Goal: Task Accomplishment & Management: Manage account settings

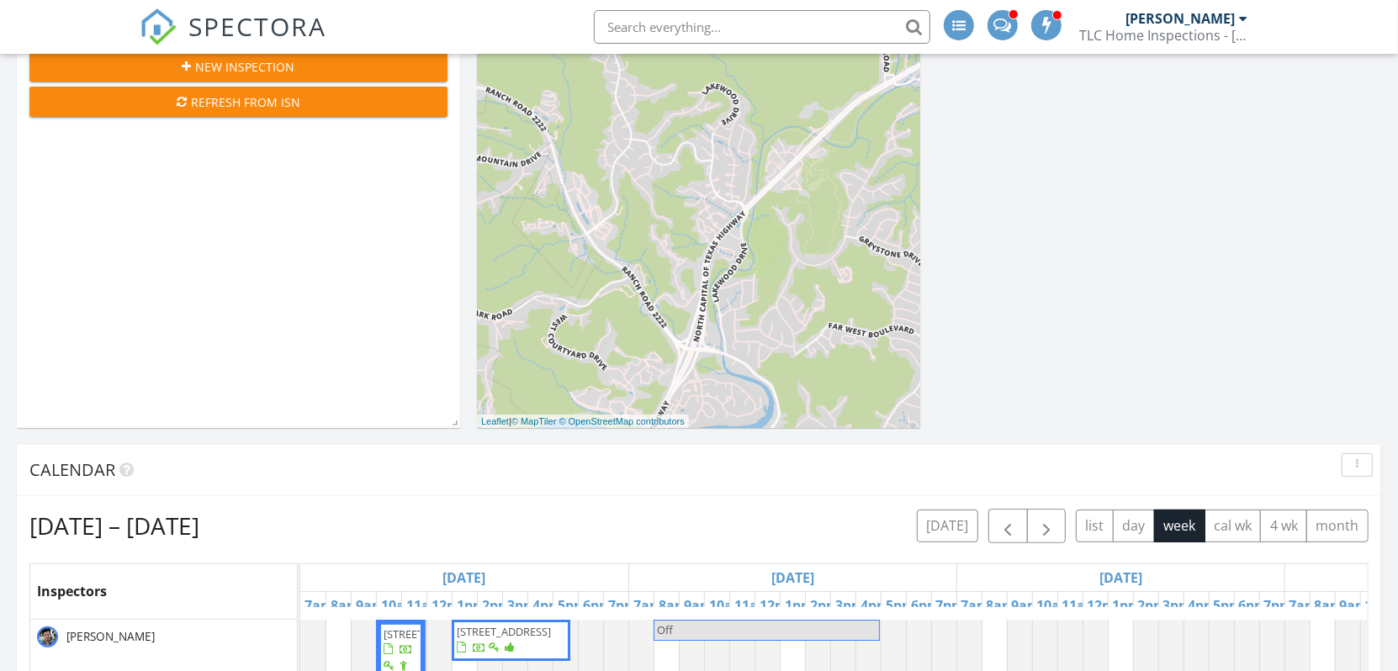
scroll to position [336, 0]
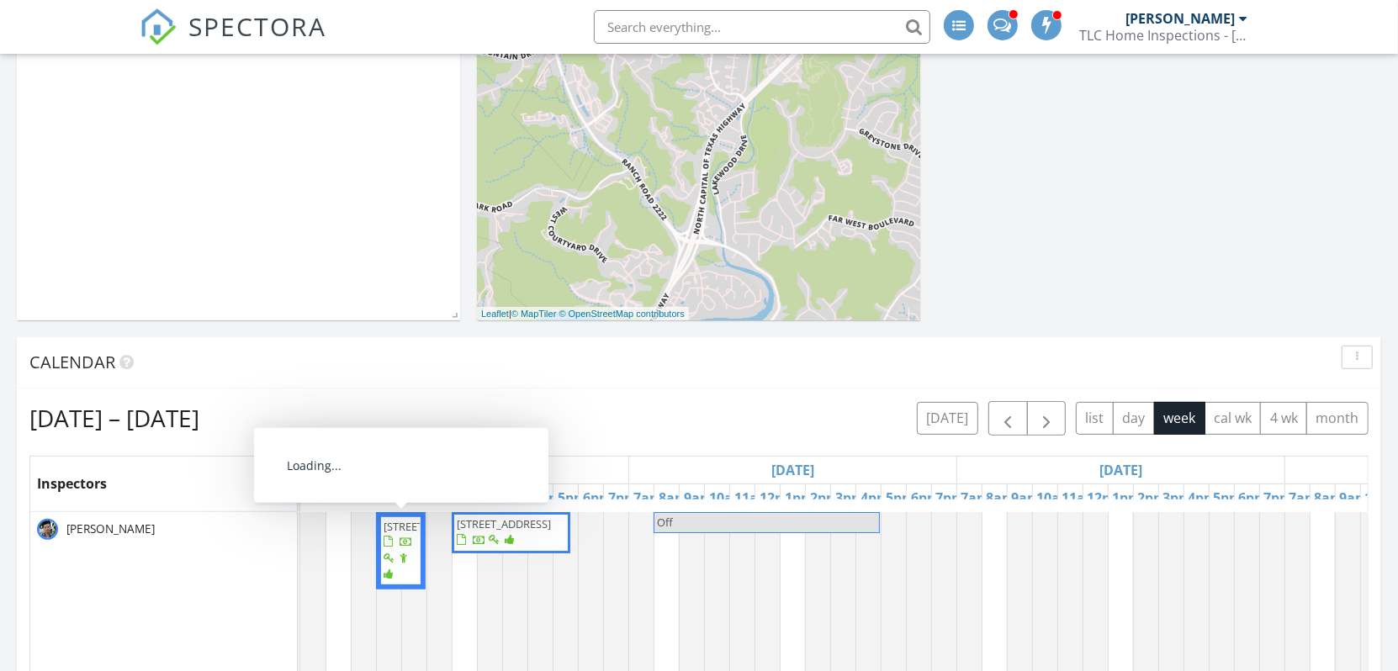
drag, startPoint x: 380, startPoint y: 586, endPoint x: 411, endPoint y: 584, distance: 31.2
click at [411, 534] on span "113 Silver Bluff Street , Georgetown 78633" at bounding box center [430, 526] width 94 height 15
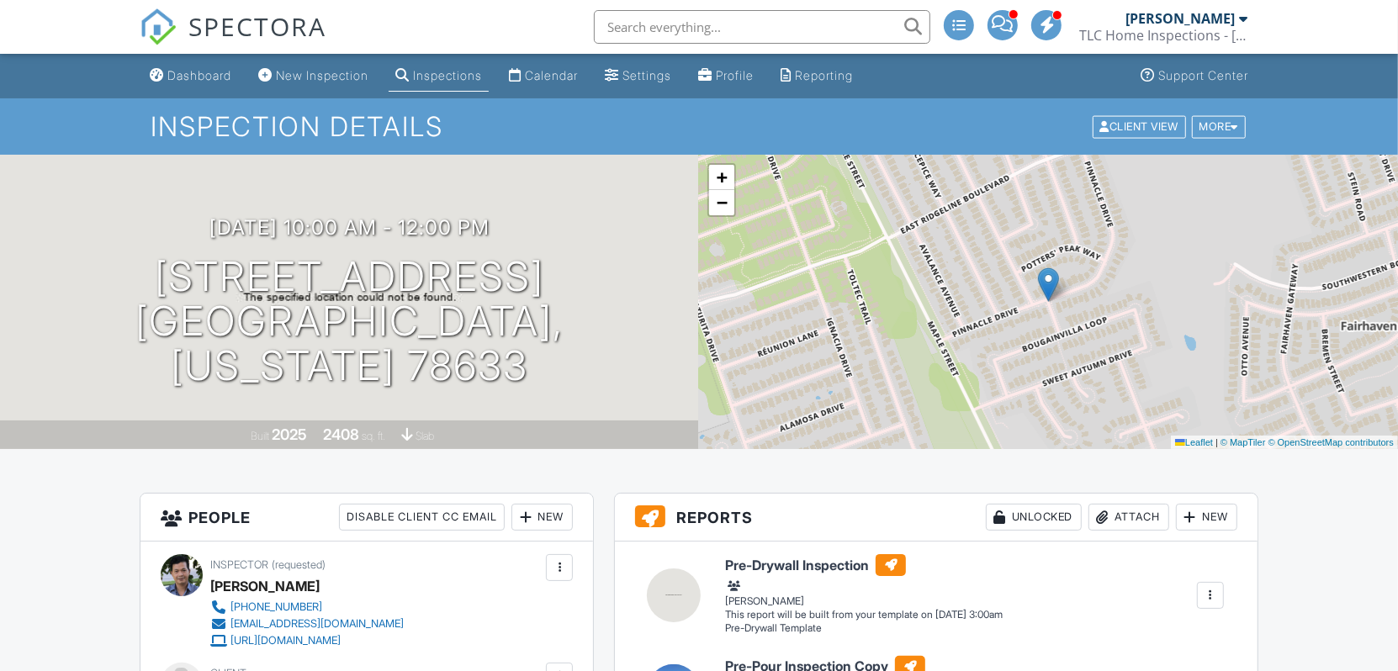
click at [753, 23] on input "text" at bounding box center [762, 27] width 336 height 34
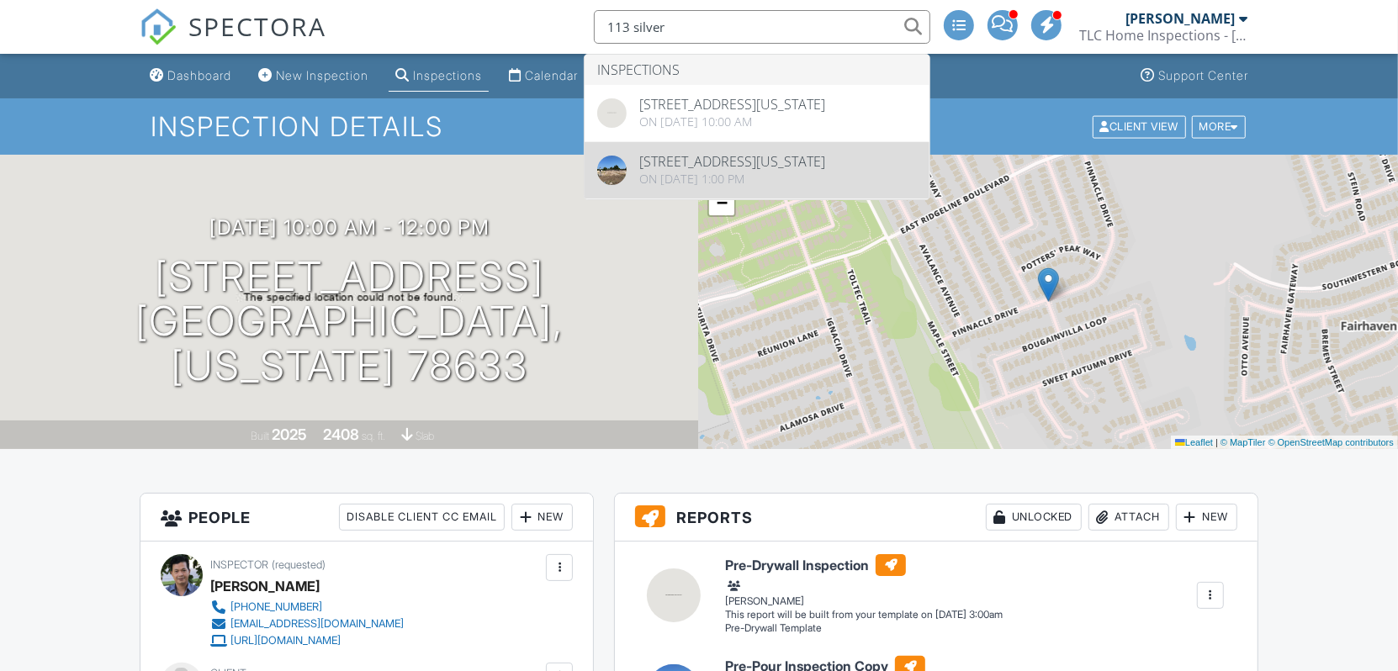
type input "113 silver"
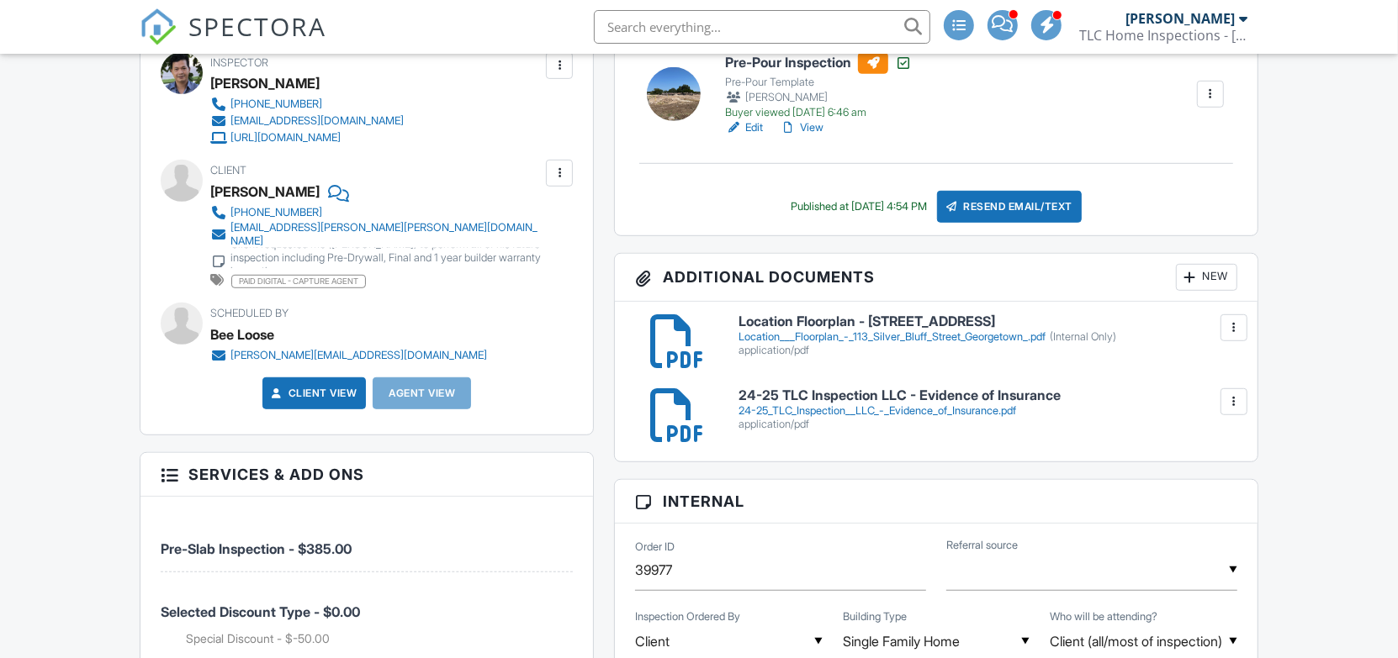
scroll to position [673, 0]
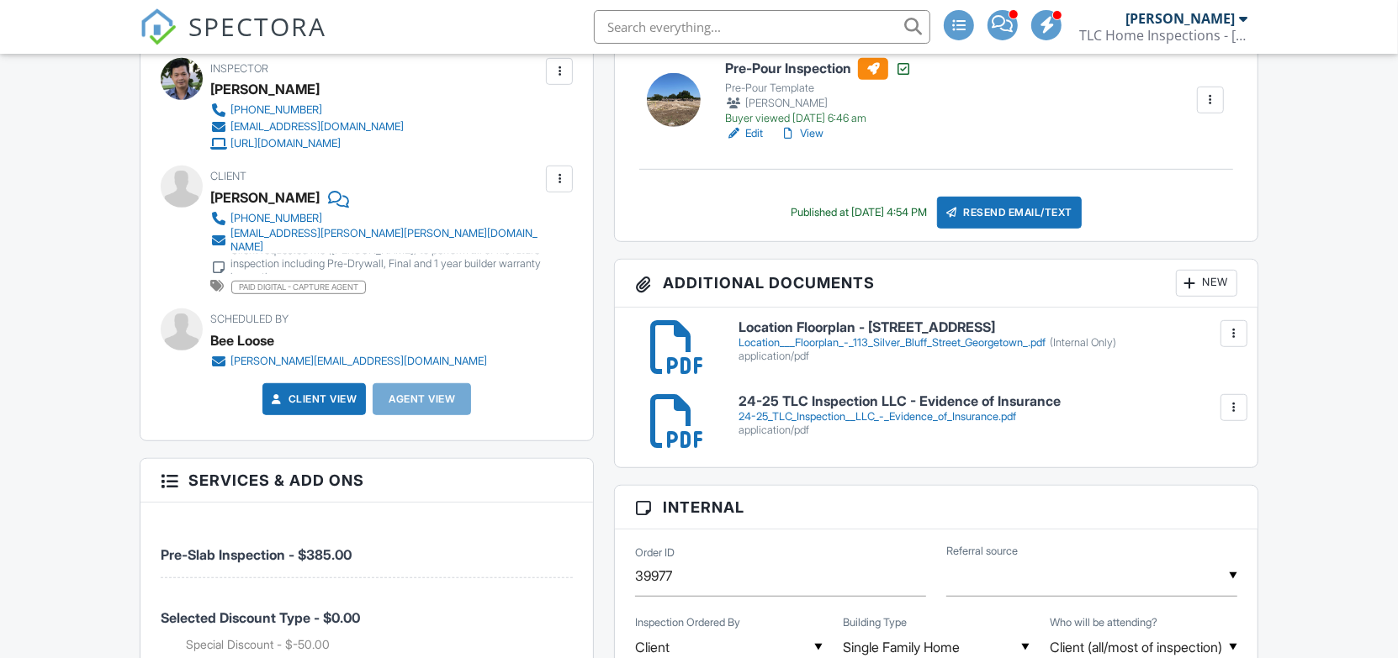
click at [878, 341] on div "Location___Floorplan_-_113_Silver_Bluff_Street_Georgetown_.pdf (Internal Only)" at bounding box center [987, 342] width 498 height 13
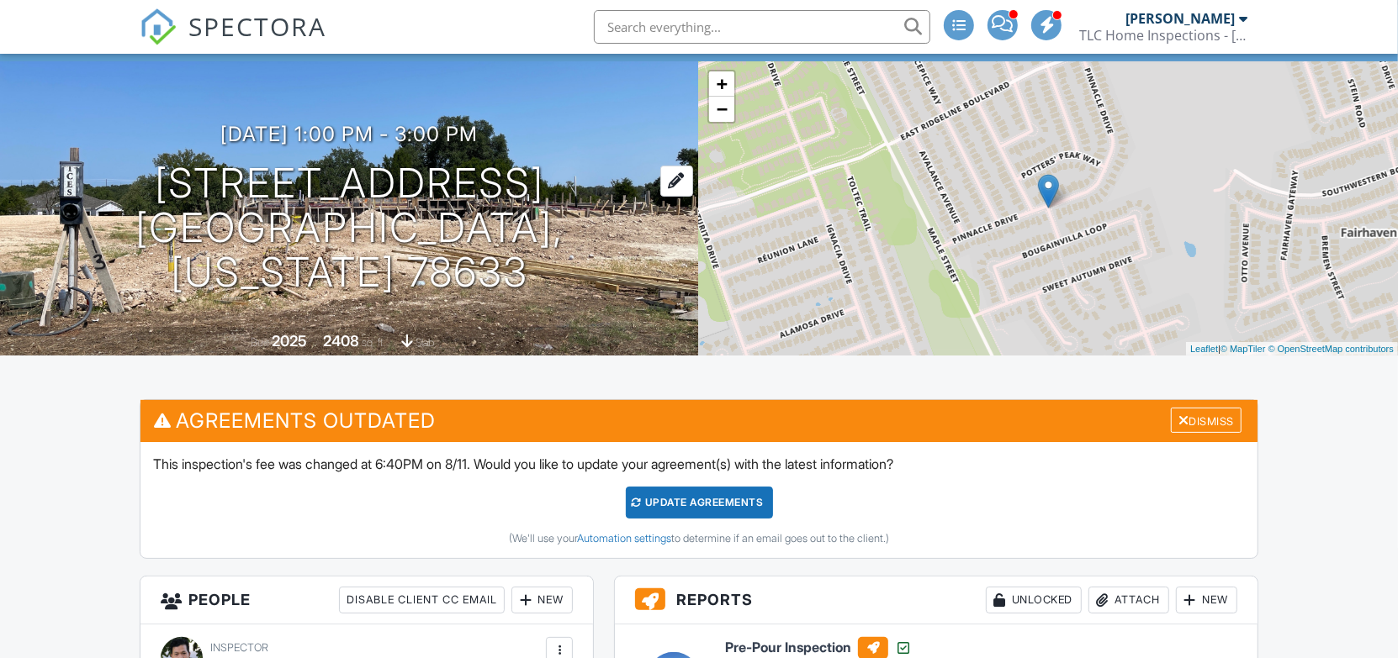
scroll to position [0, 0]
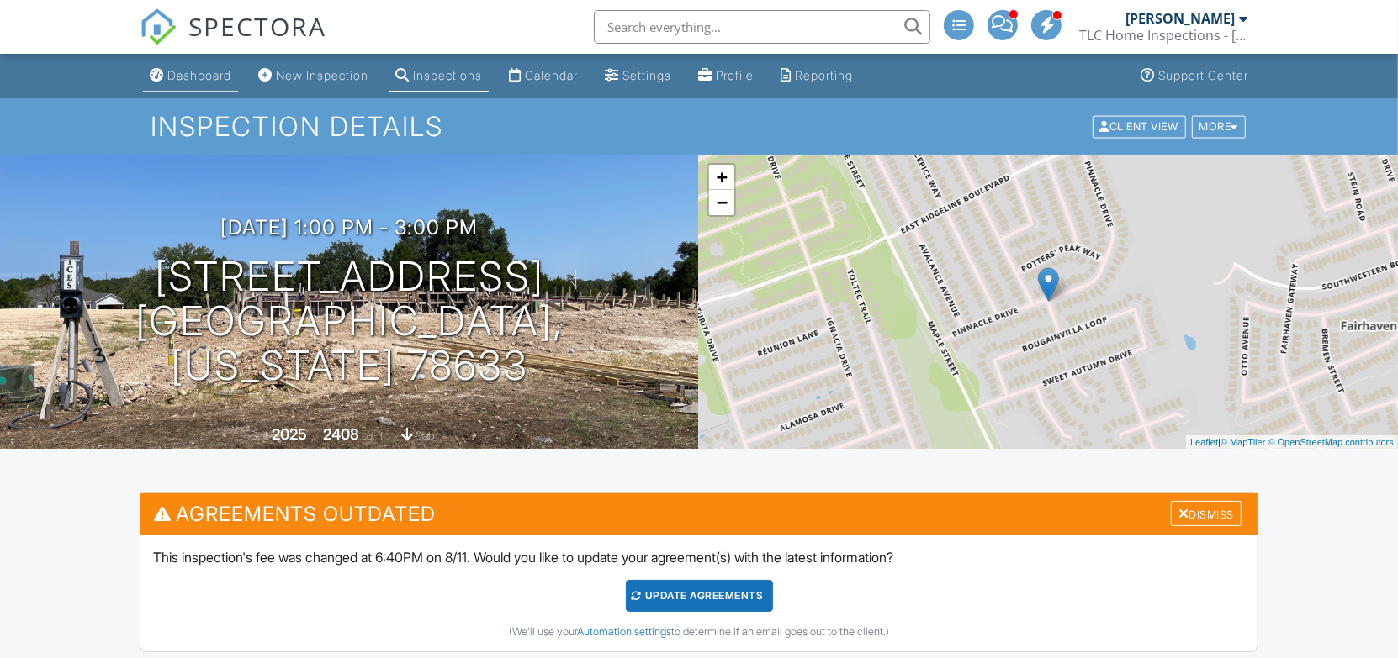
click at [213, 77] on div "Dashboard" at bounding box center [199, 75] width 64 height 14
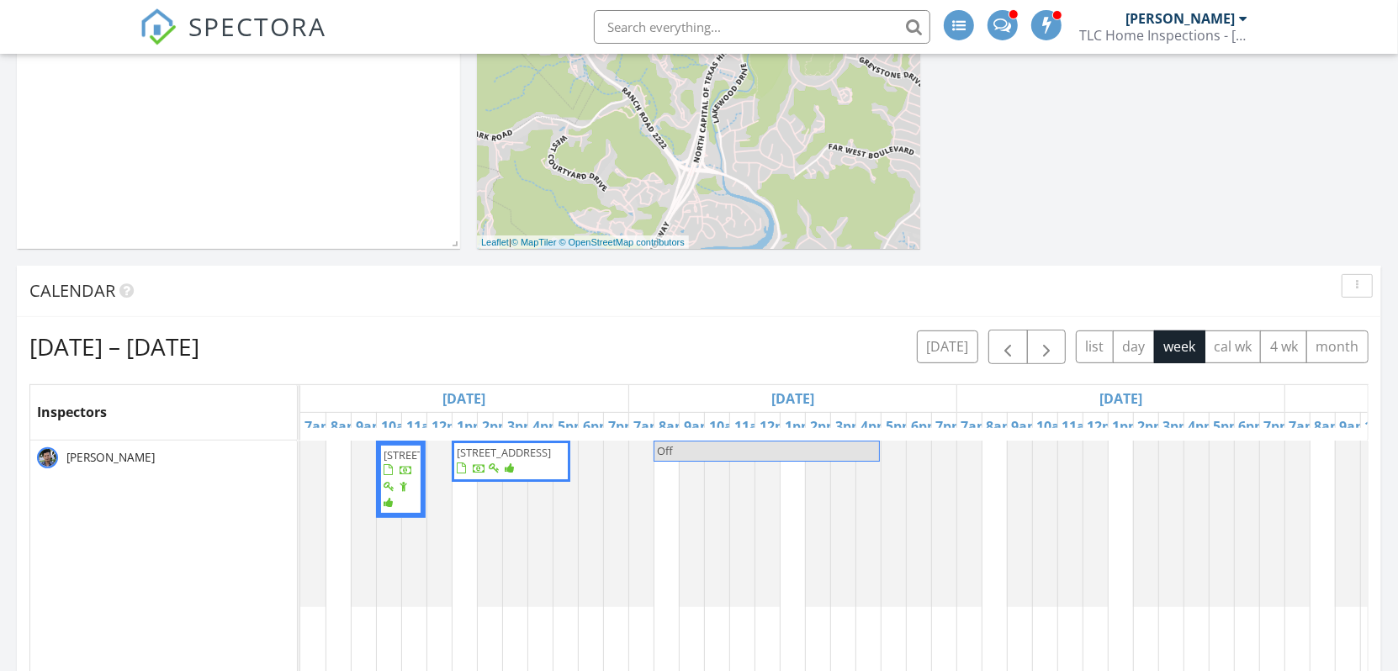
scroll to position [420, 0]
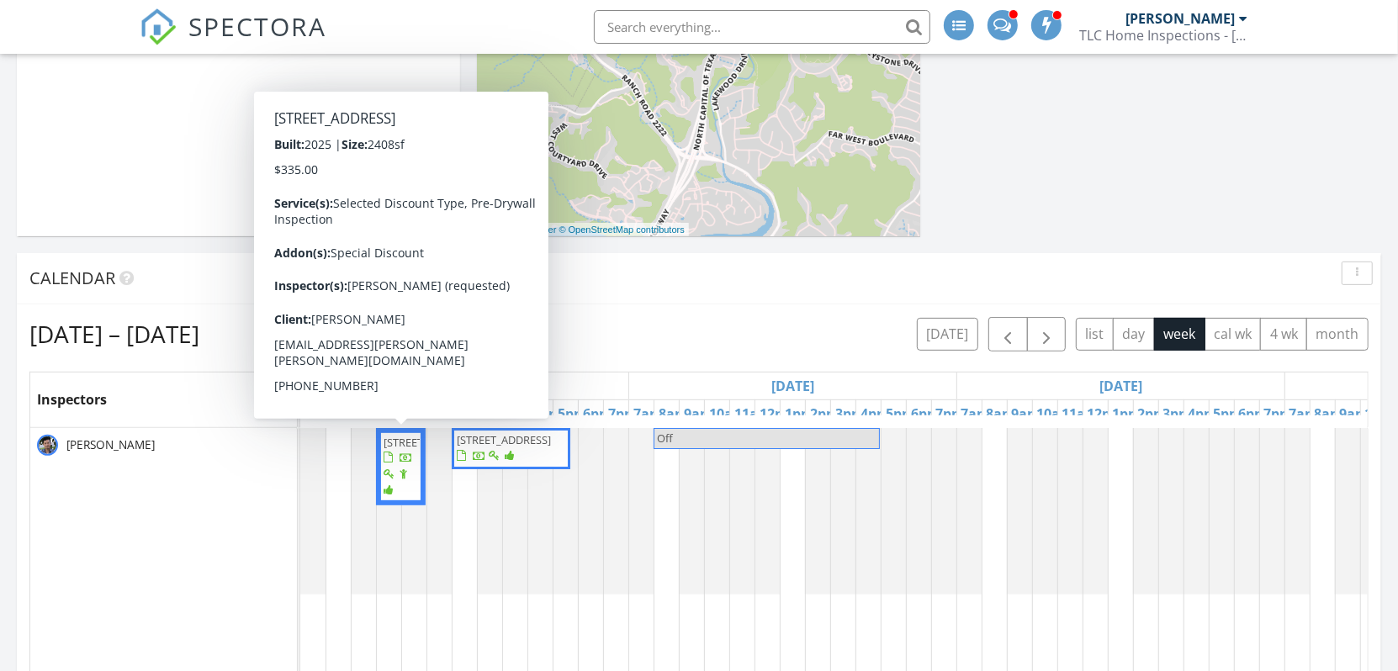
click at [401, 450] on span "113 Silver Bluff Street , Georgetown 78633" at bounding box center [430, 442] width 94 height 15
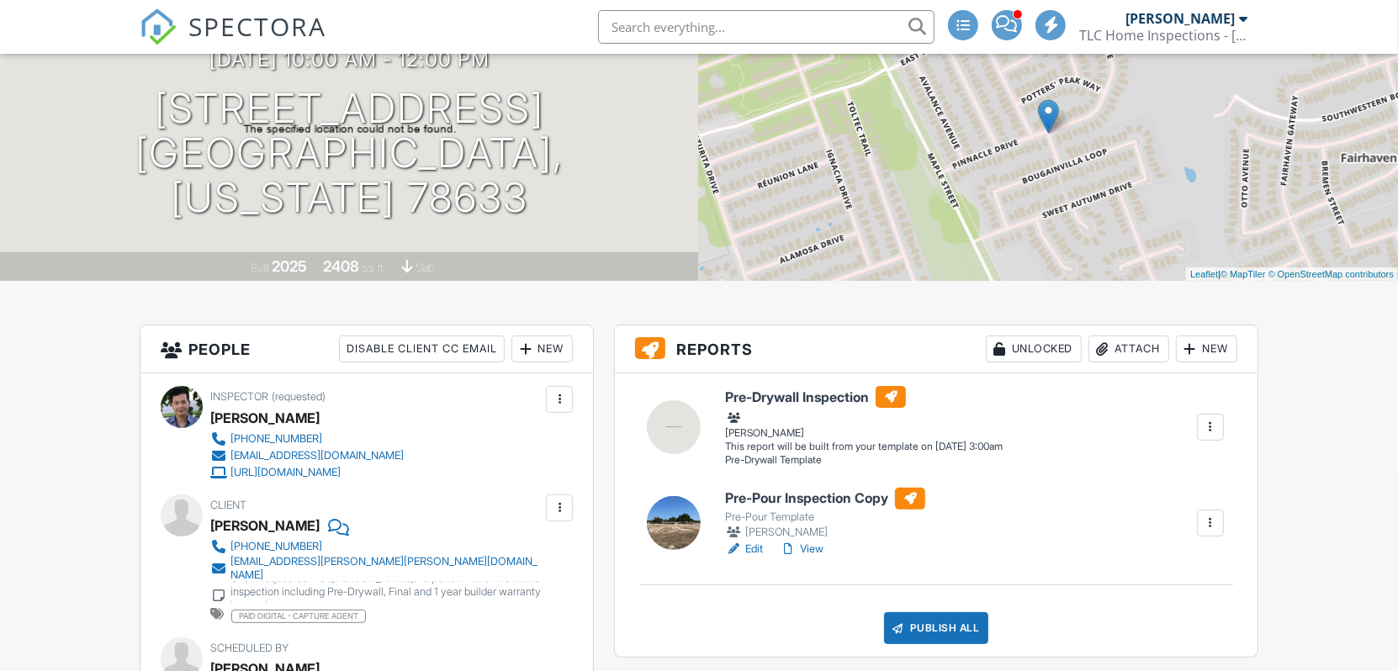
scroll to position [168, 0]
click at [1209, 423] on div at bounding box center [1210, 427] width 17 height 17
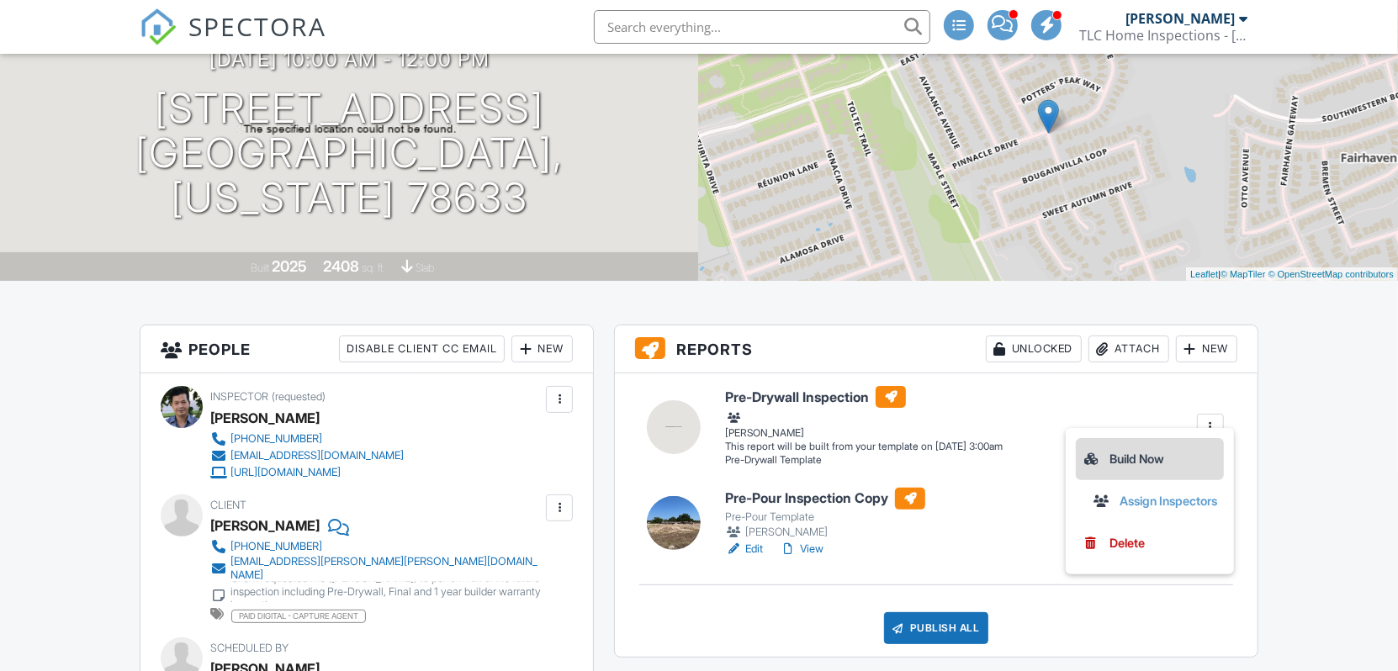
click at [1160, 459] on div "Build Now" at bounding box center [1149, 459] width 135 height 20
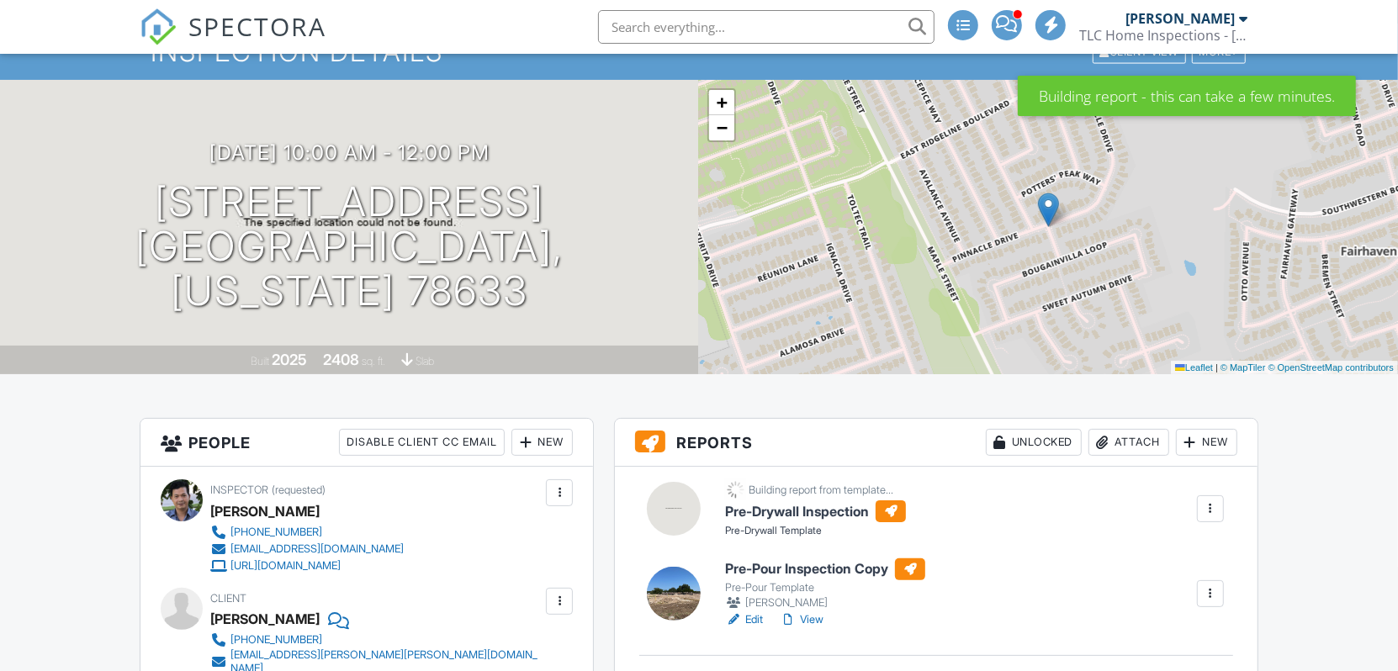
scroll to position [84, 0]
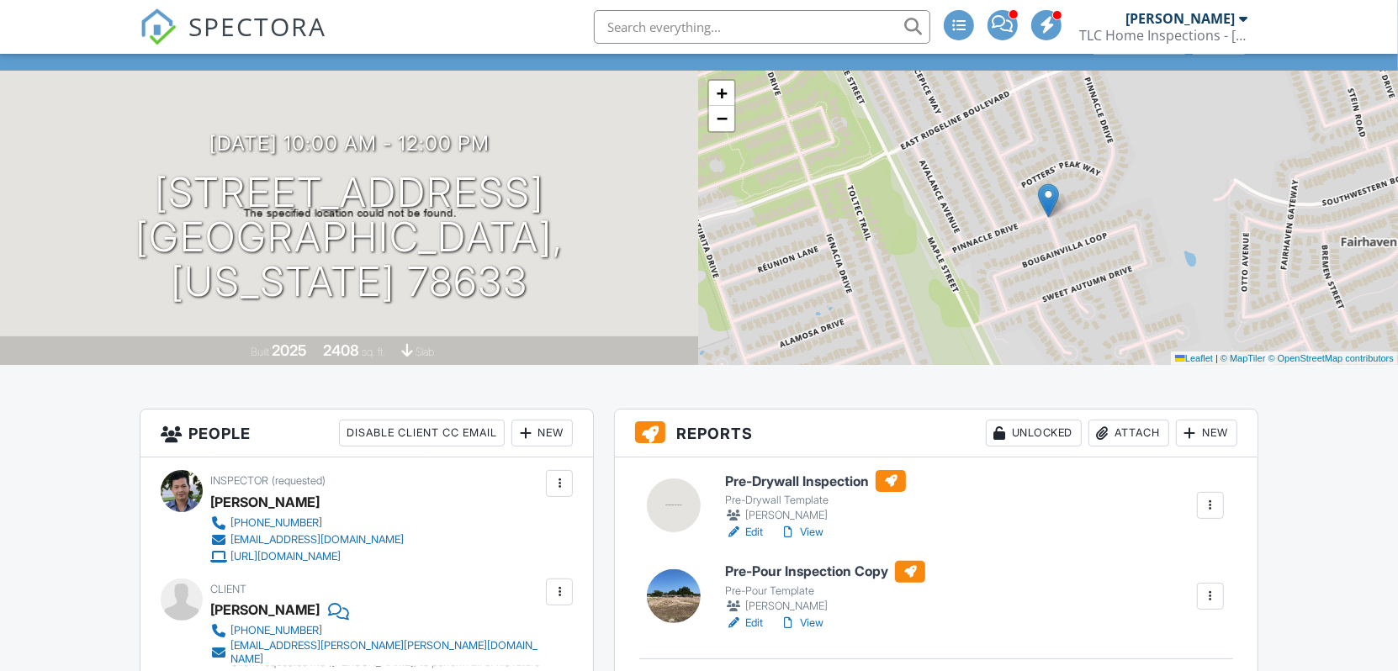
click at [754, 531] on link "Edit" at bounding box center [744, 532] width 38 height 17
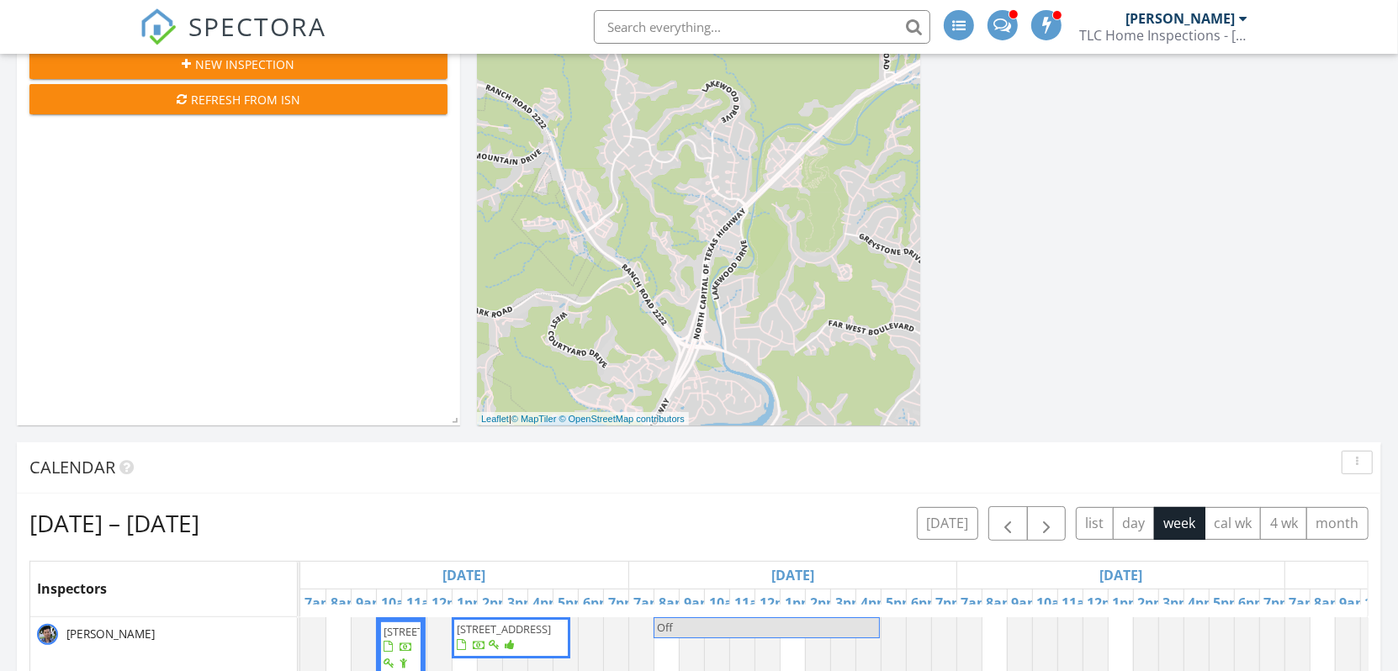
scroll to position [336, 0]
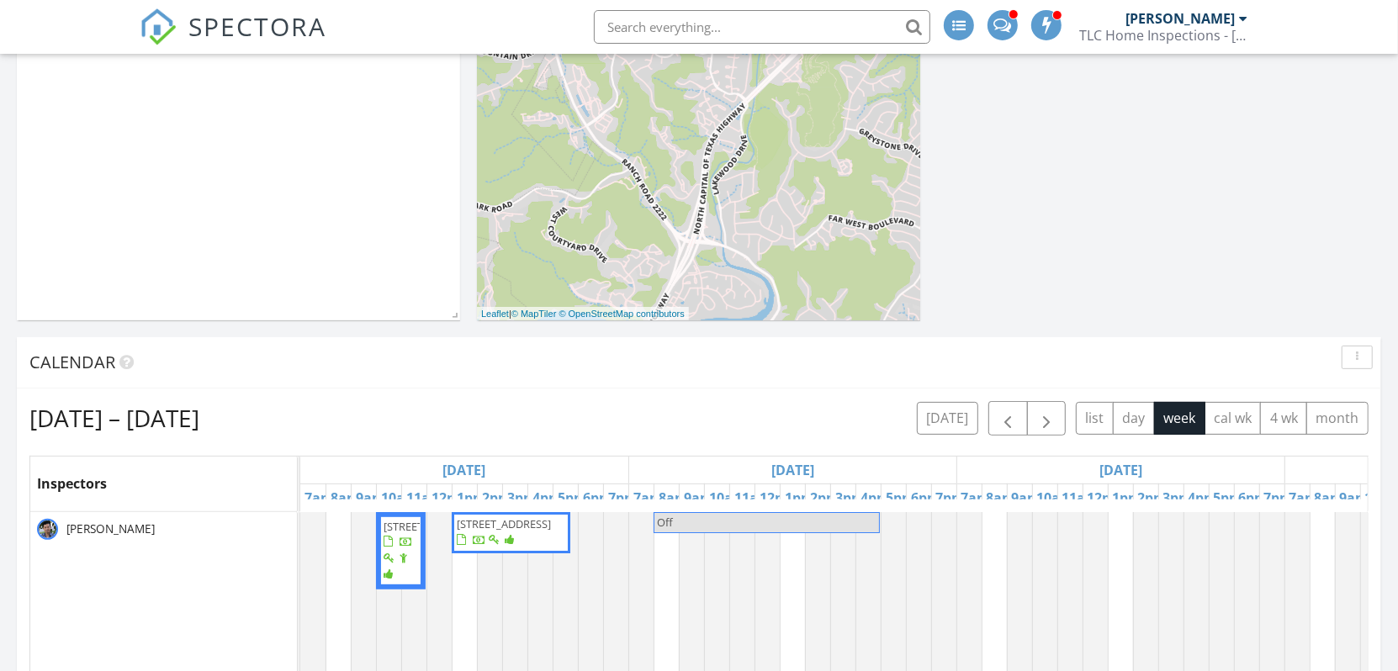
click at [532, 531] on span "[STREET_ADDRESS]" at bounding box center [504, 523] width 94 height 15
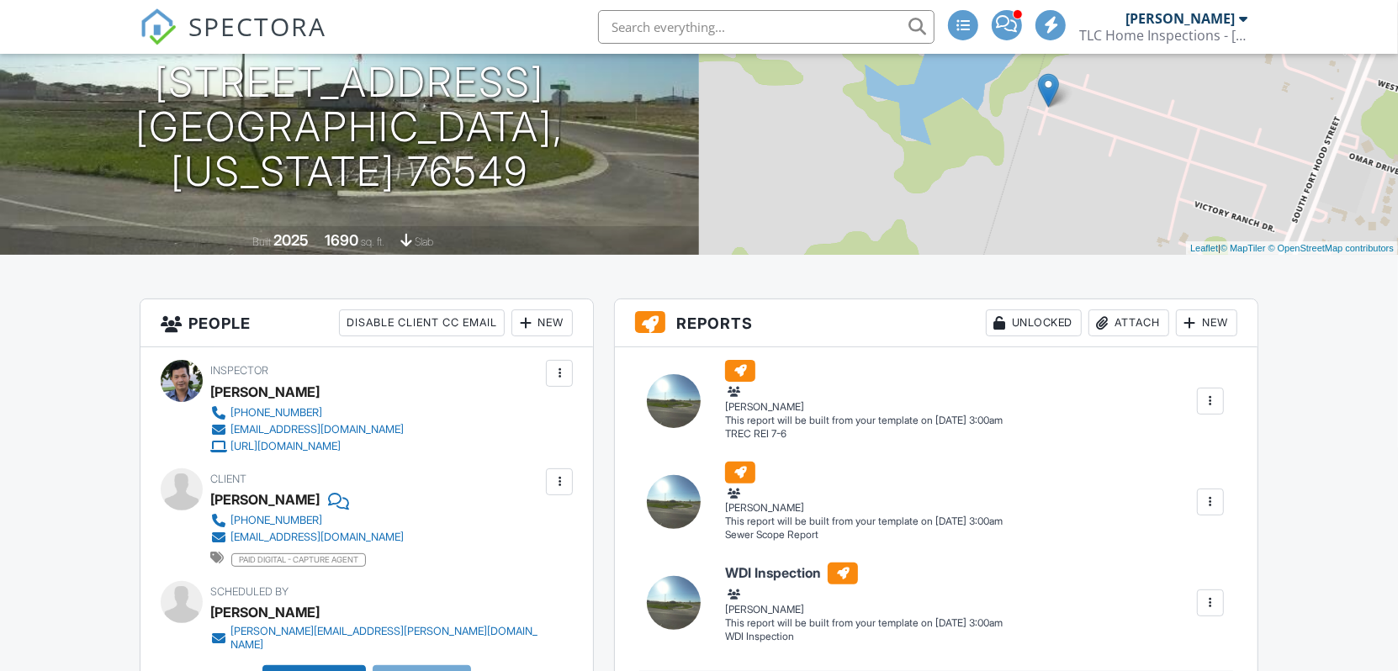
scroll to position [252, 0]
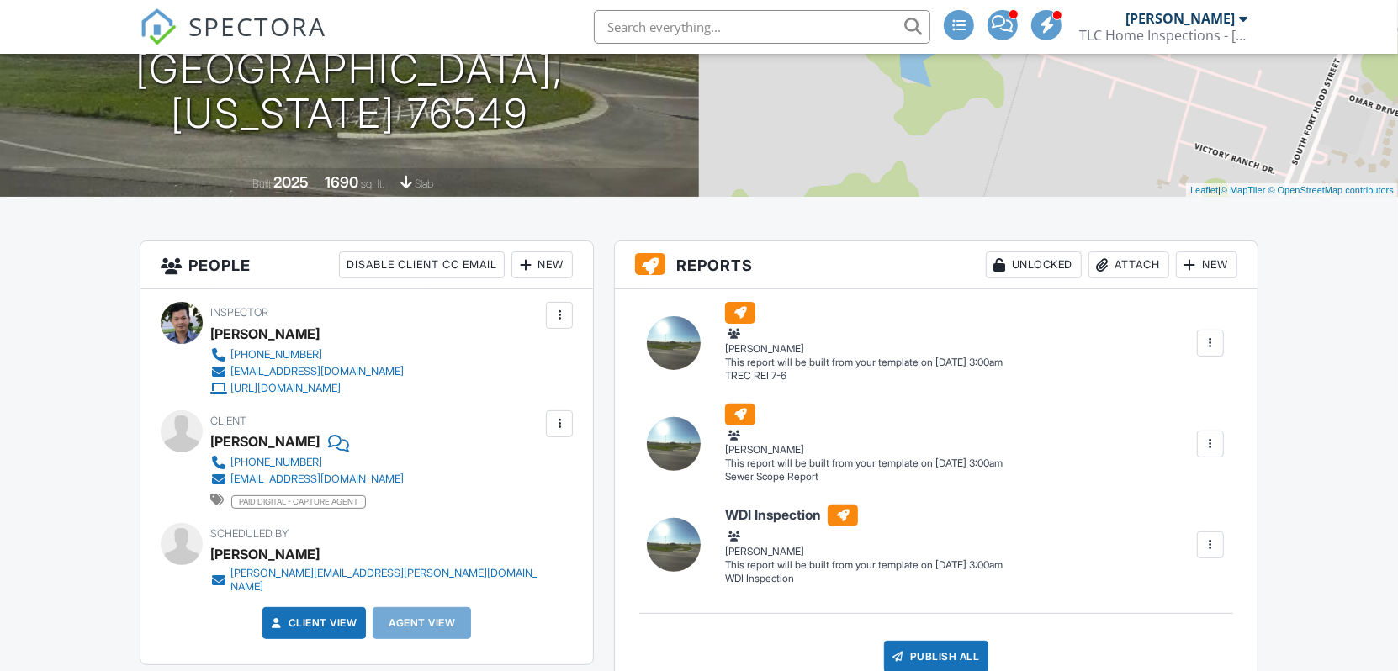
click at [1211, 336] on div at bounding box center [1210, 343] width 17 height 17
click at [1152, 379] on div "Build Now" at bounding box center [1149, 375] width 135 height 20
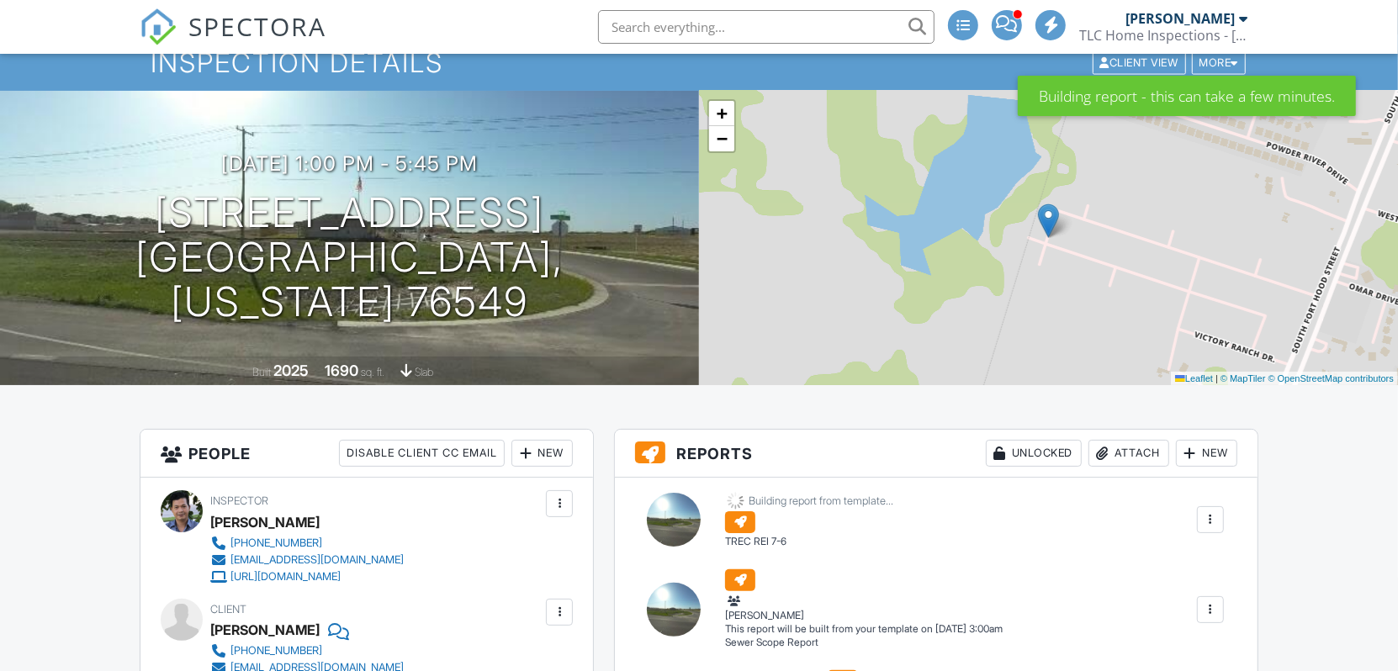
scroll to position [168, 0]
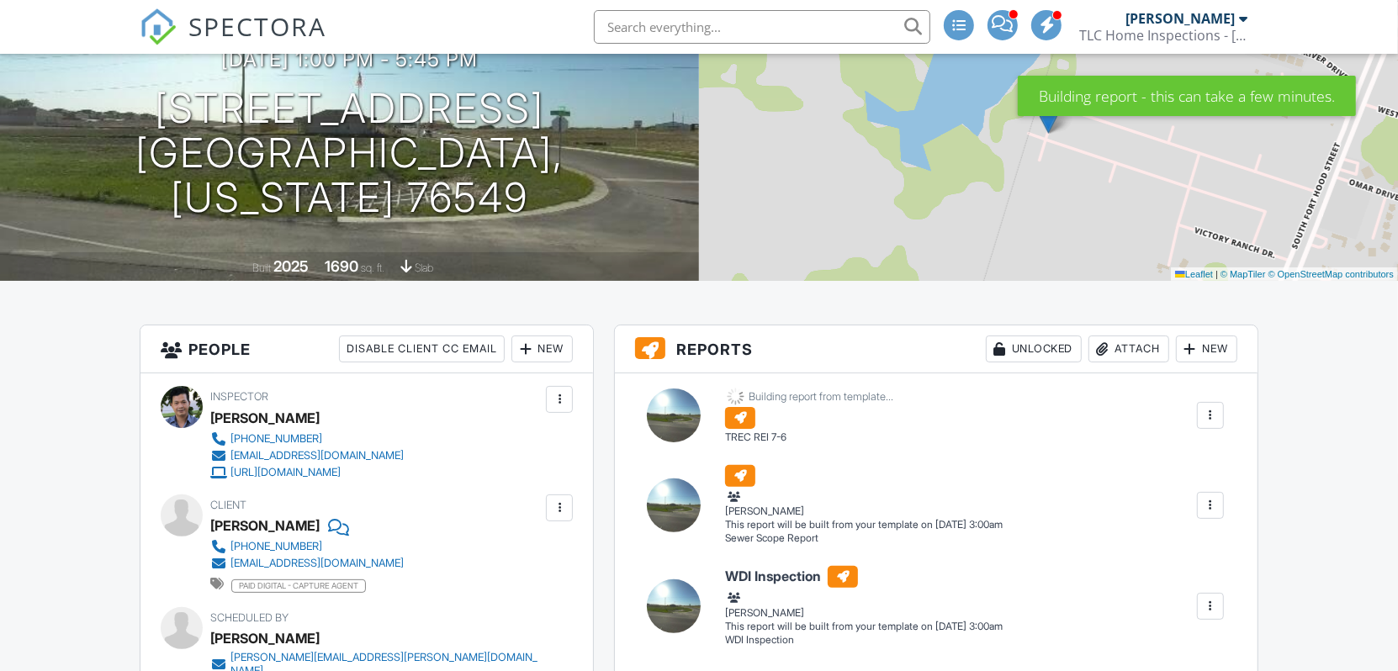
click at [1218, 513] on div at bounding box center [1210, 505] width 27 height 27
click at [1152, 537] on div "Build Now" at bounding box center [1149, 538] width 135 height 20
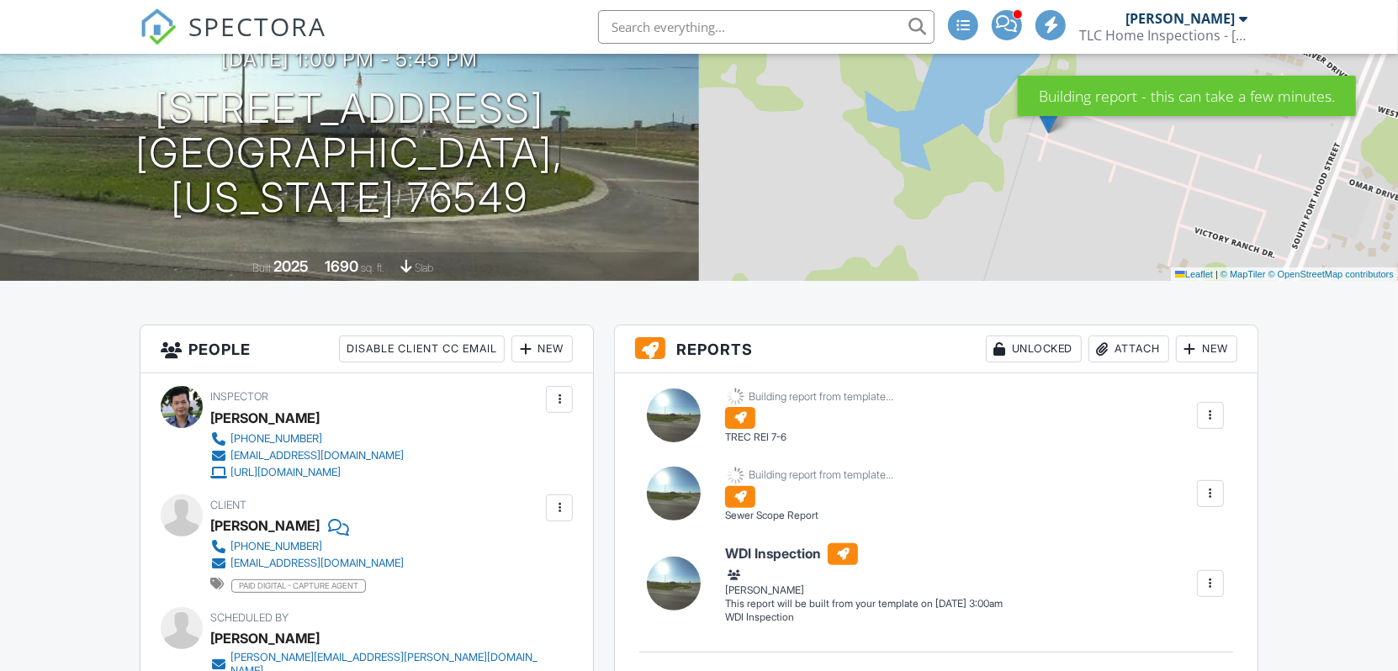
scroll to position [168, 0]
click at [1209, 585] on div at bounding box center [1210, 583] width 17 height 17
click at [1151, 615] on div "Build Now" at bounding box center [1149, 616] width 135 height 20
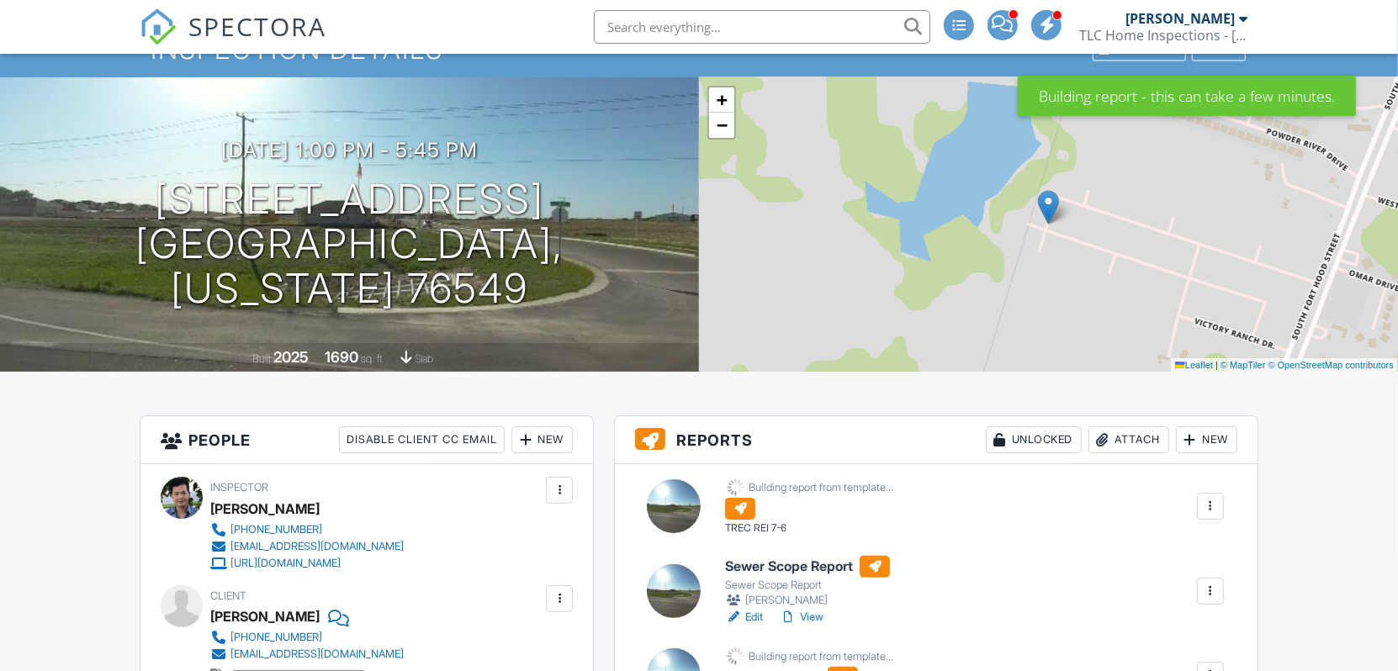
scroll to position [168, 0]
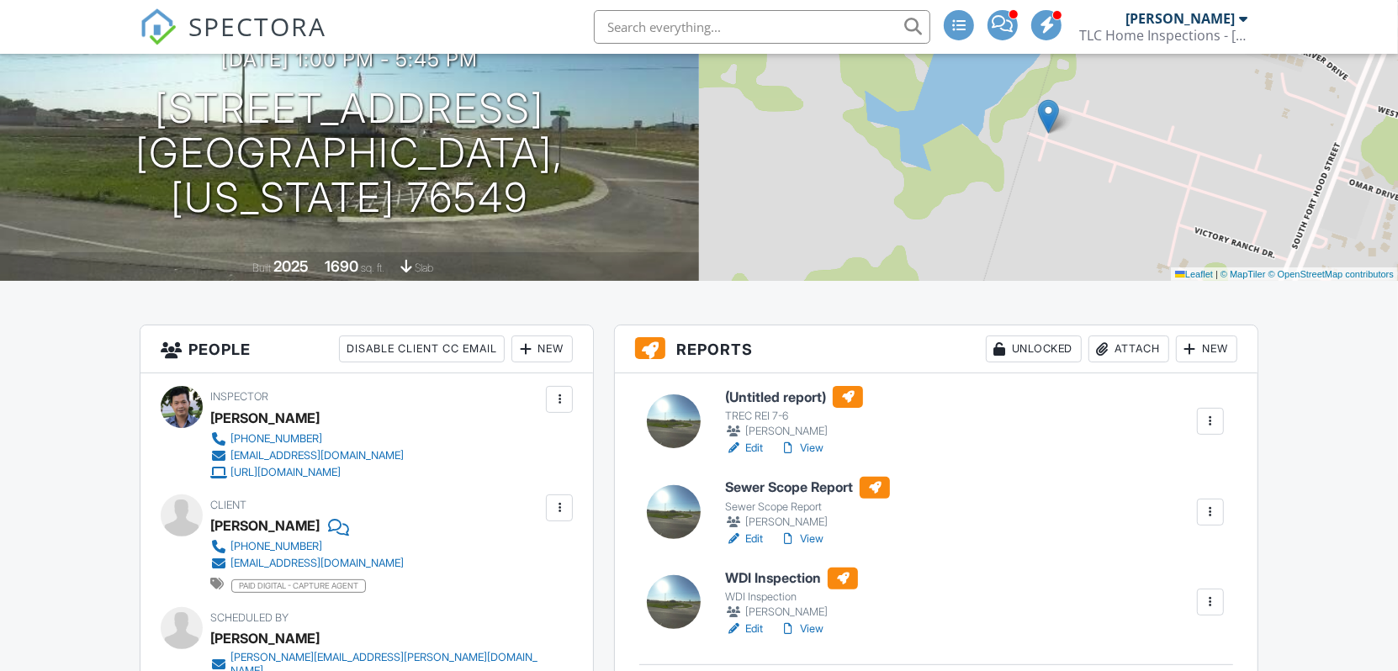
click at [758, 447] on link "Edit" at bounding box center [744, 448] width 38 height 17
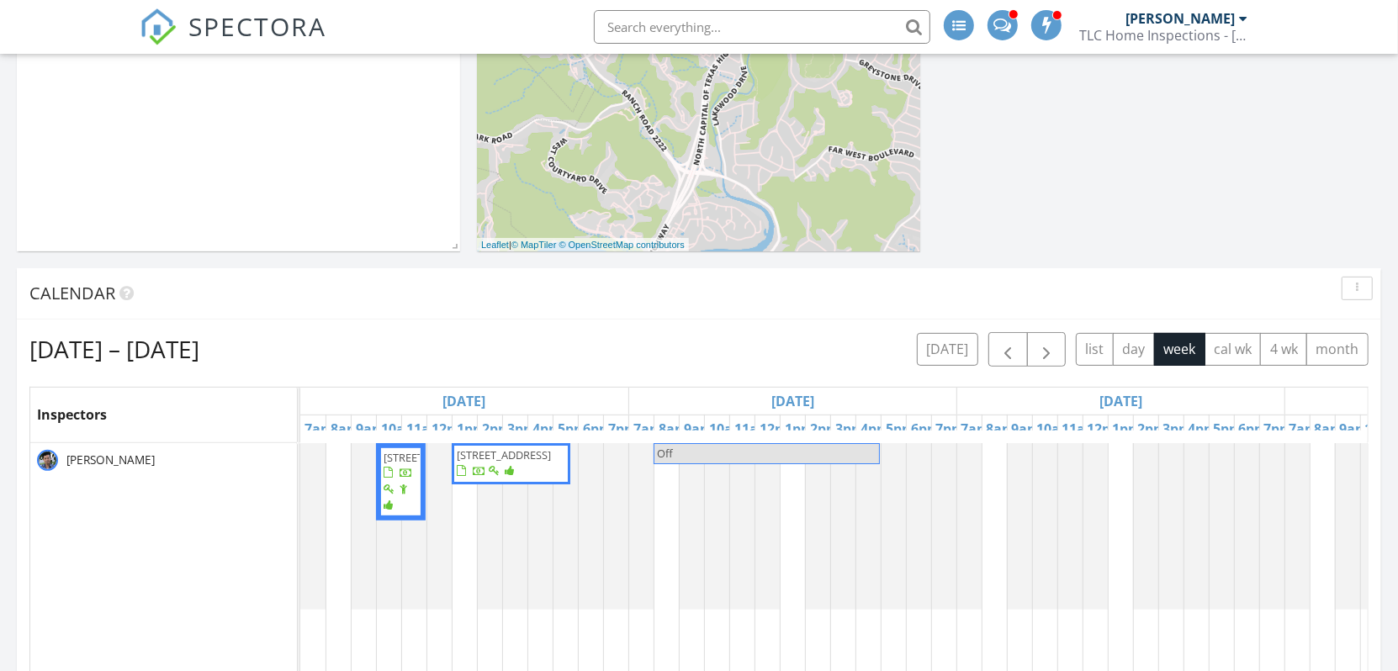
scroll to position [505, 0]
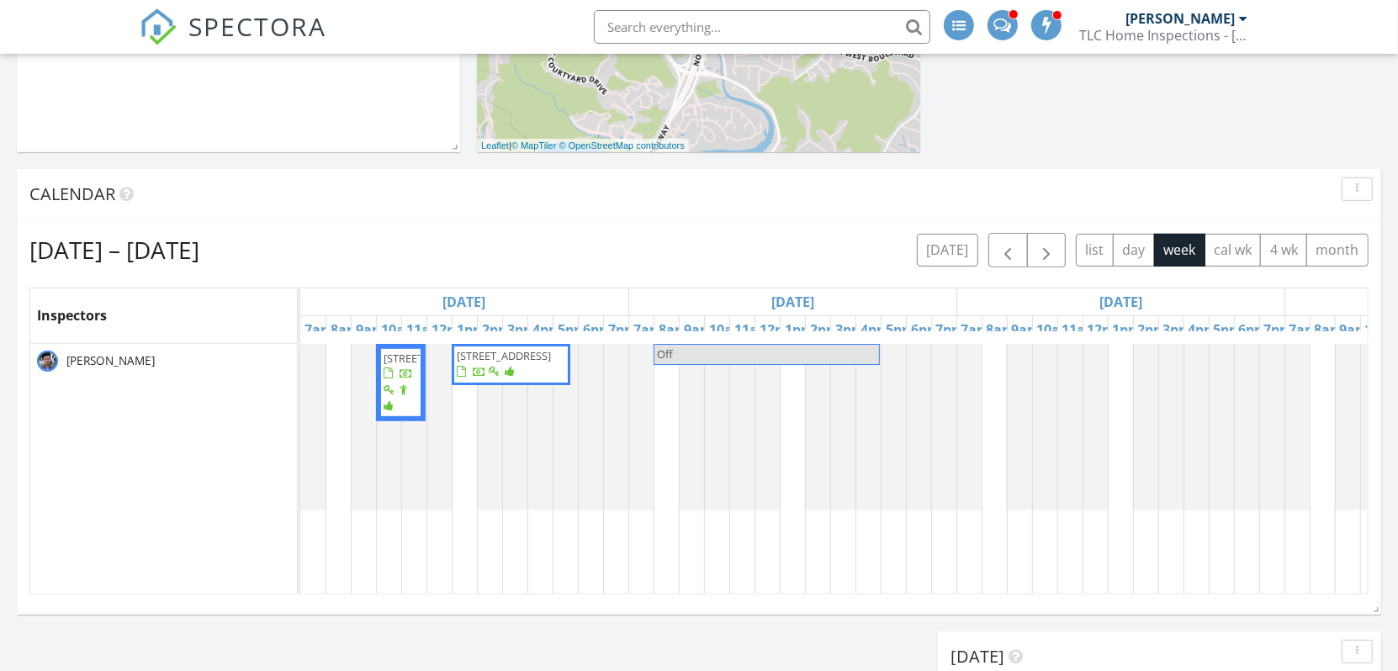
click at [538, 362] on span "[STREET_ADDRESS]" at bounding box center [504, 355] width 94 height 15
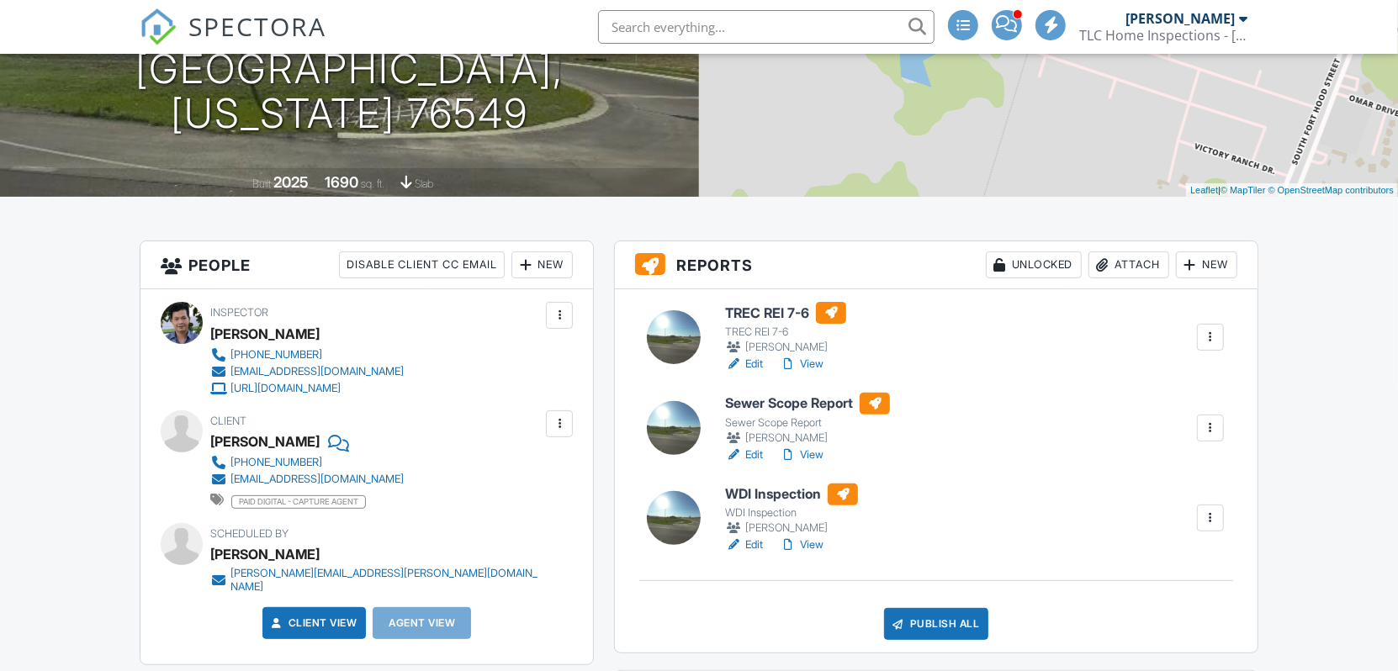
click at [757, 452] on link "Edit" at bounding box center [744, 455] width 38 height 17
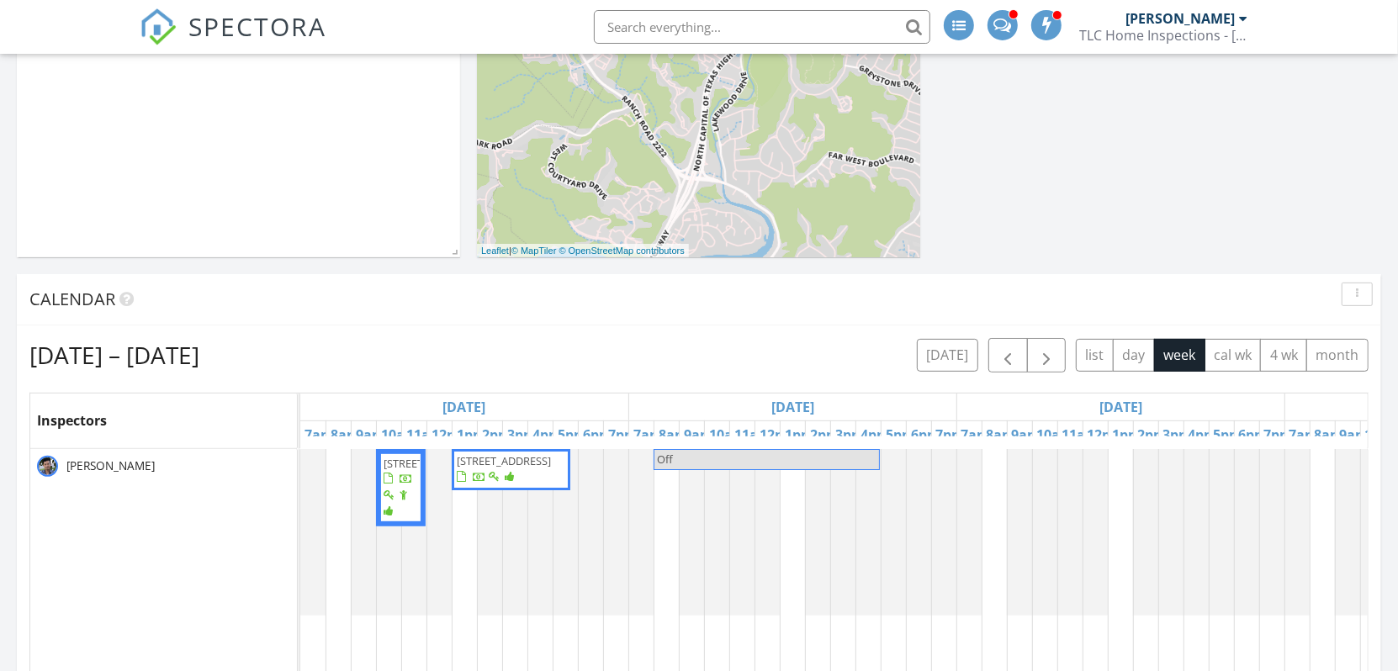
scroll to position [420, 0]
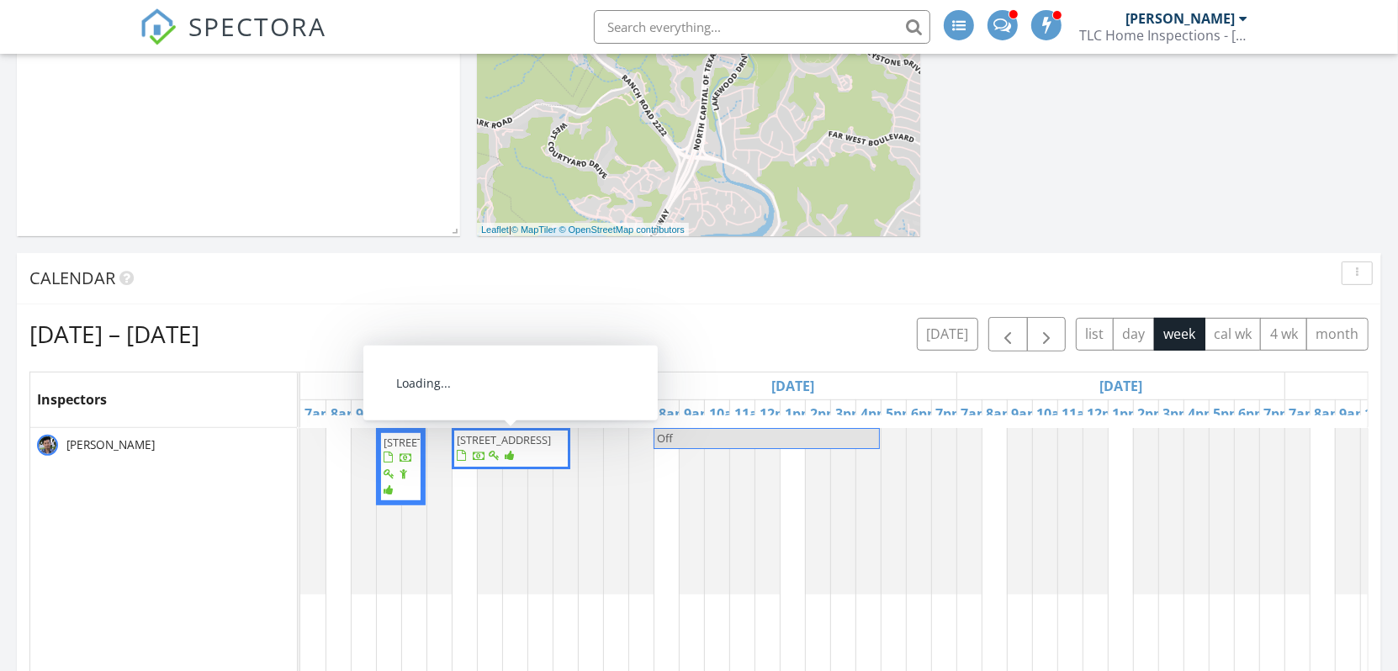
click at [526, 447] on span "[STREET_ADDRESS]" at bounding box center [504, 439] width 94 height 15
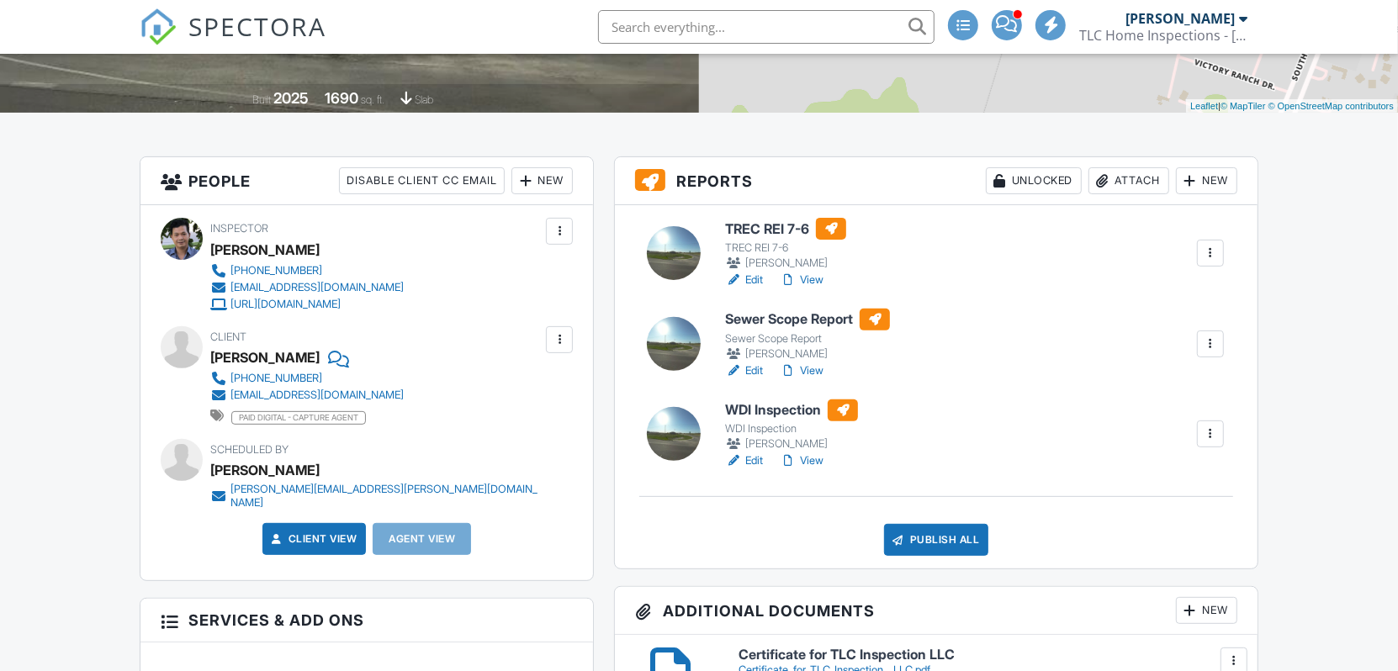
click at [757, 458] on link "Edit" at bounding box center [744, 460] width 38 height 17
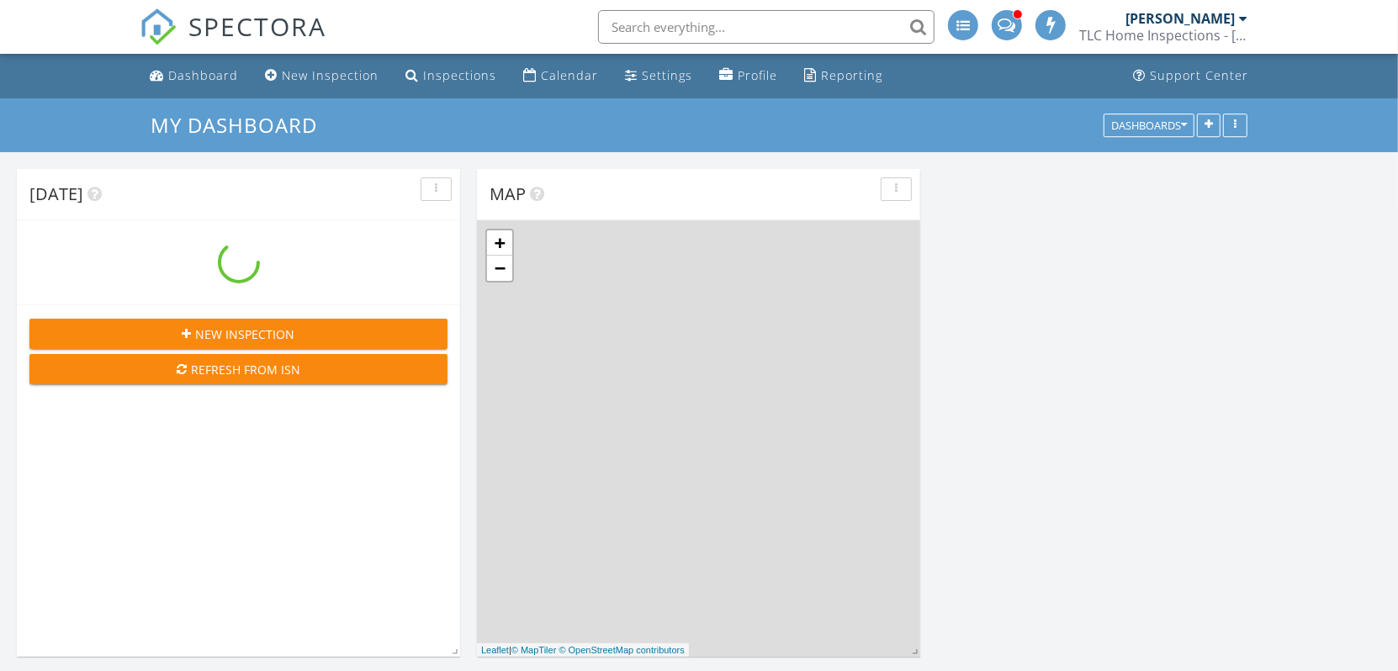
scroll to position [1387, 1424]
